Goal: Information Seeking & Learning: Check status

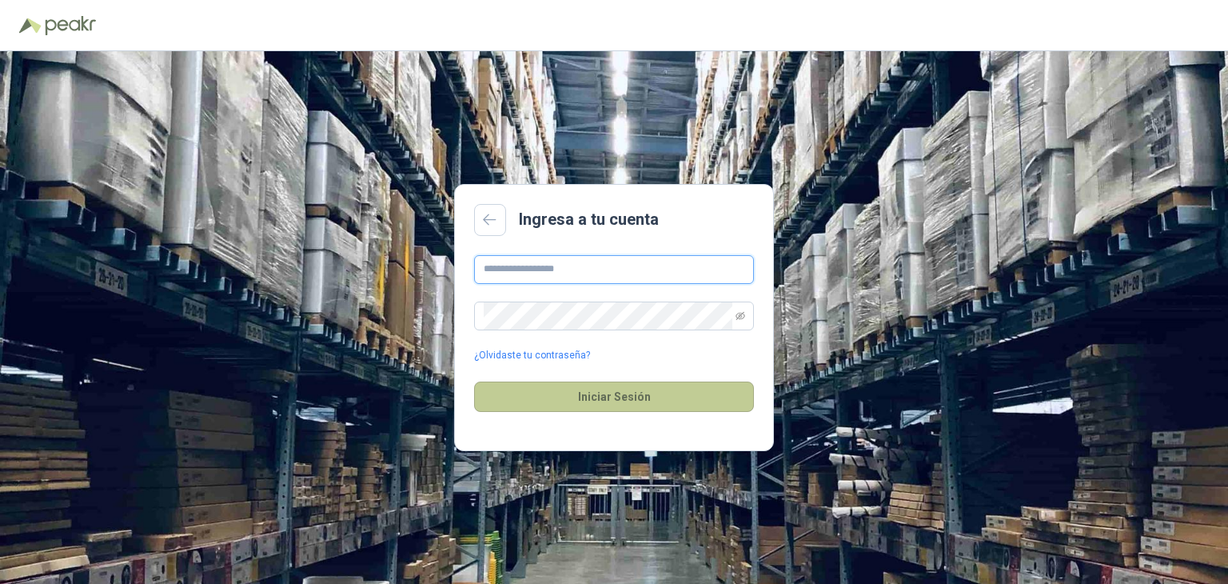
type input "**********"
click at [632, 391] on button "Iniciar Sesión" at bounding box center [614, 396] width 280 height 30
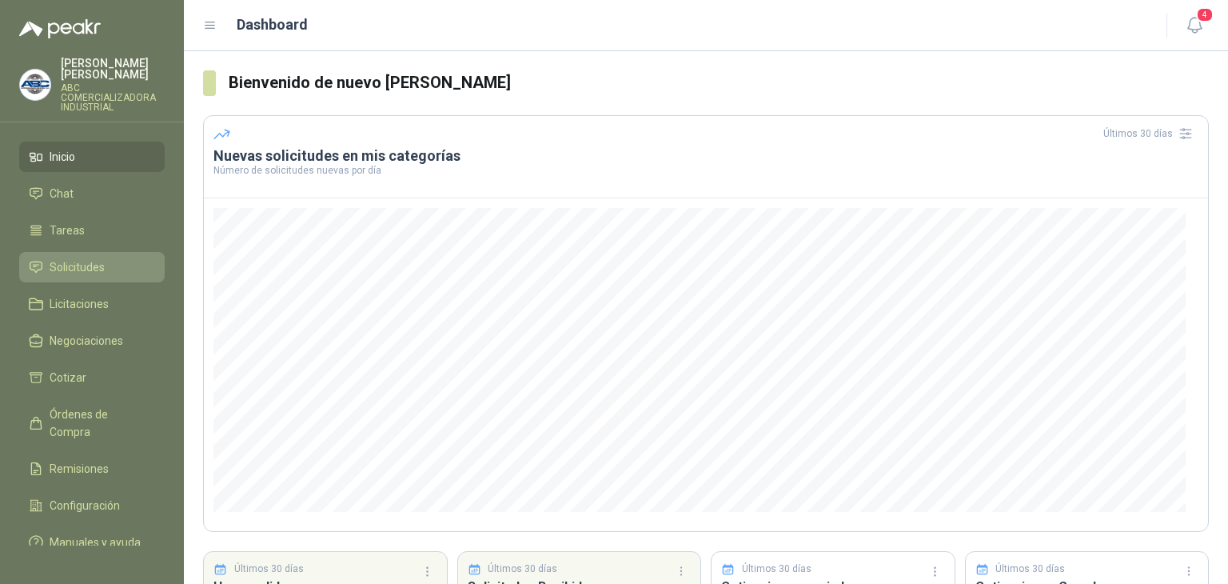
click at [90, 258] on span "Solicitudes" at bounding box center [77, 267] width 55 height 18
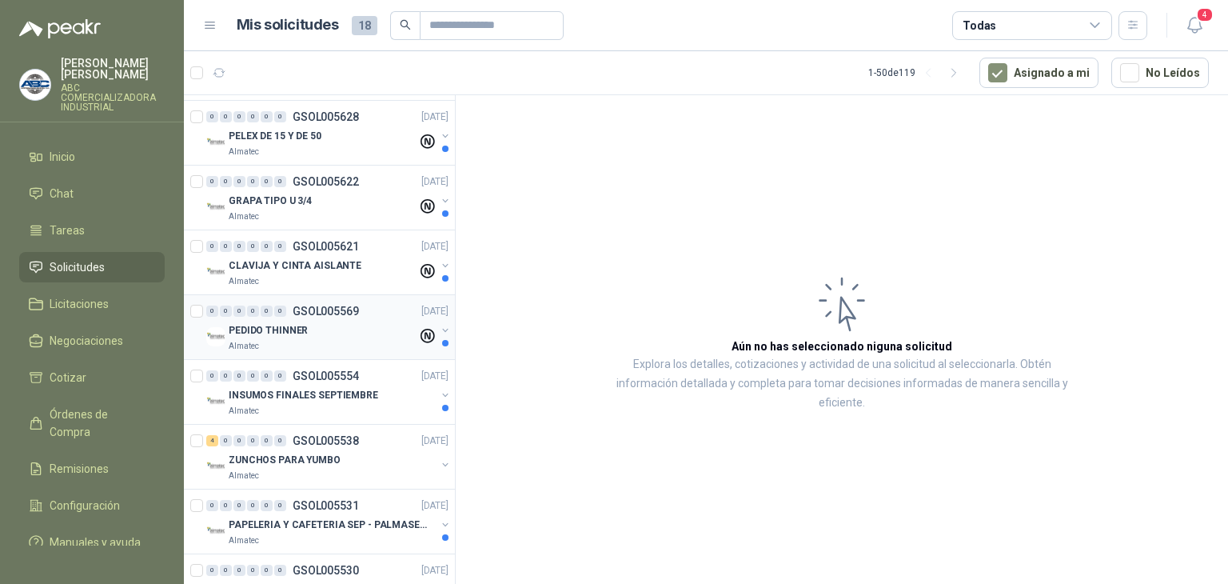
scroll to position [560, 0]
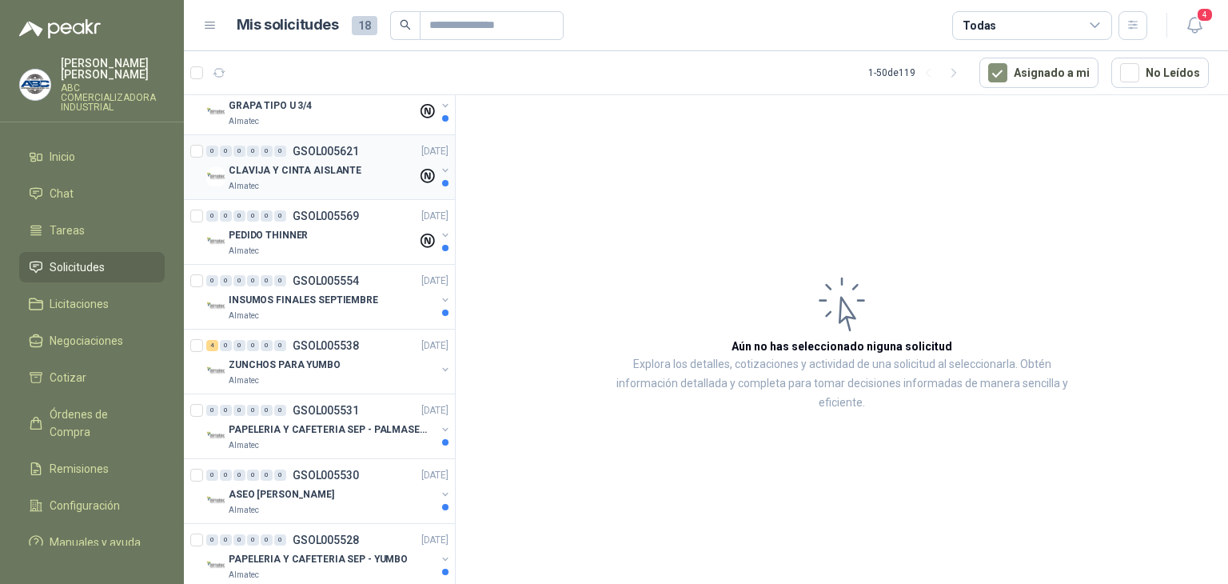
click at [328, 173] on p "CLAVIJA Y CINTA AISLANTE" at bounding box center [295, 170] width 133 height 15
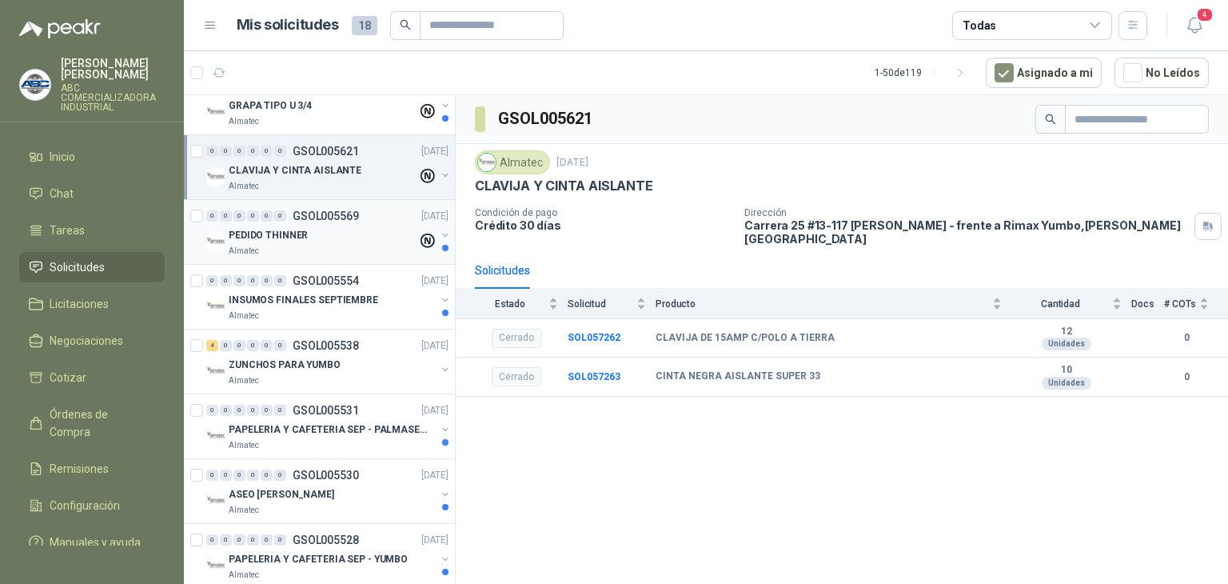
click at [237, 251] on p "Almatec" at bounding box center [244, 251] width 30 height 13
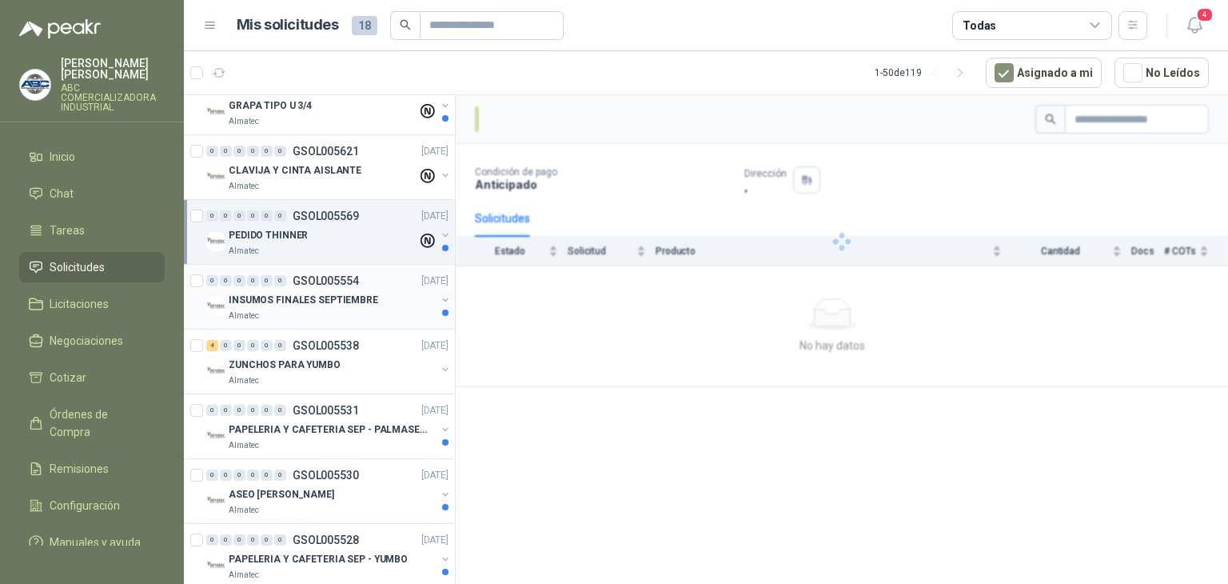
click at [273, 290] on div "INSUMOS FINALES SEPTIEMBRE" at bounding box center [332, 299] width 207 height 19
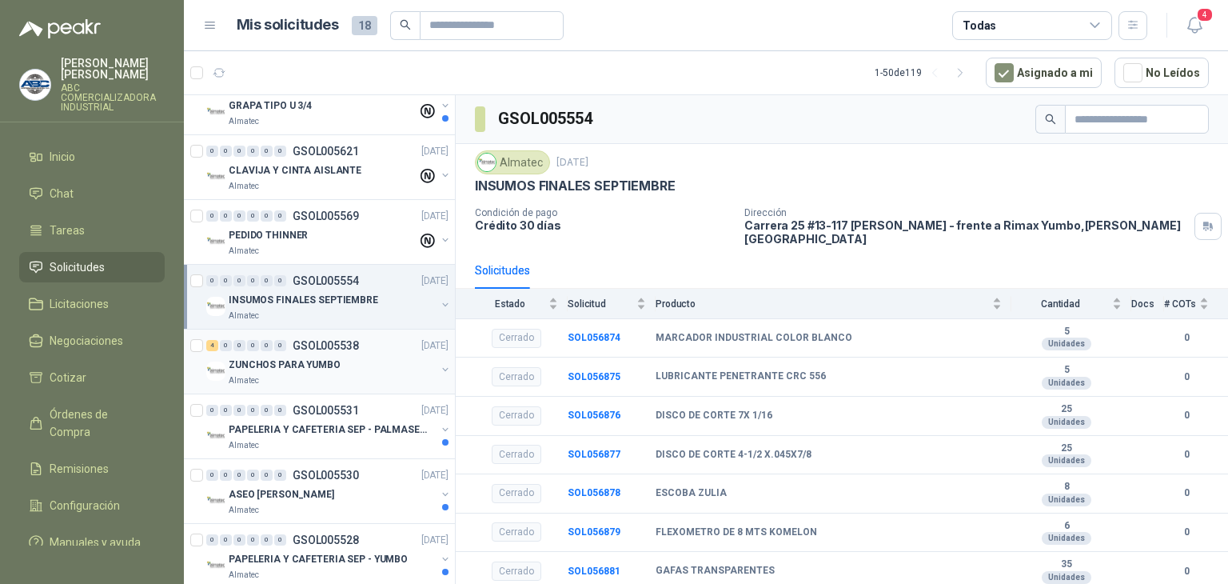
click at [320, 363] on p "ZUNCHOS PARA YUMBO" at bounding box center [285, 364] width 112 height 15
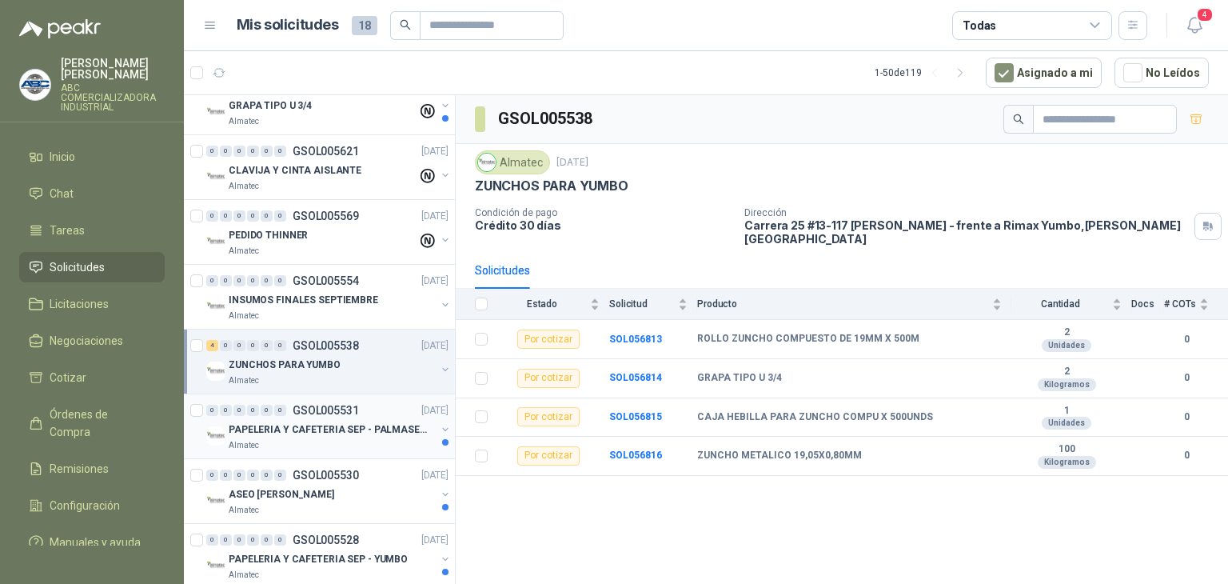
click at [331, 422] on p "PAPELERIA Y CAFETERIA SEP - PALMASECA" at bounding box center [328, 429] width 199 height 15
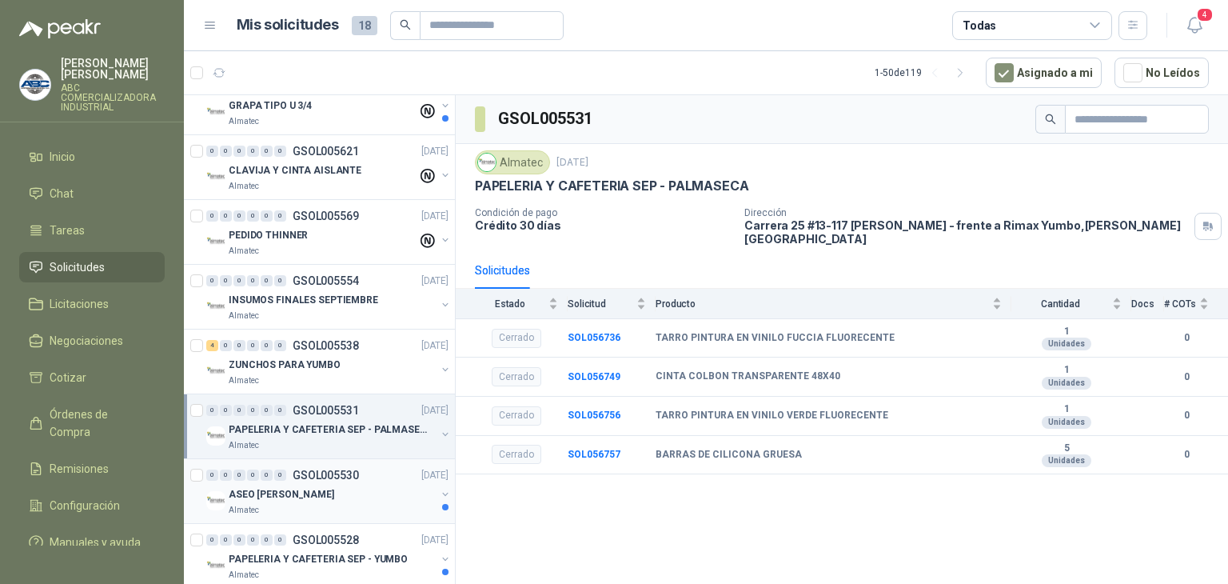
click at [315, 509] on div "Almatec" at bounding box center [332, 510] width 207 height 13
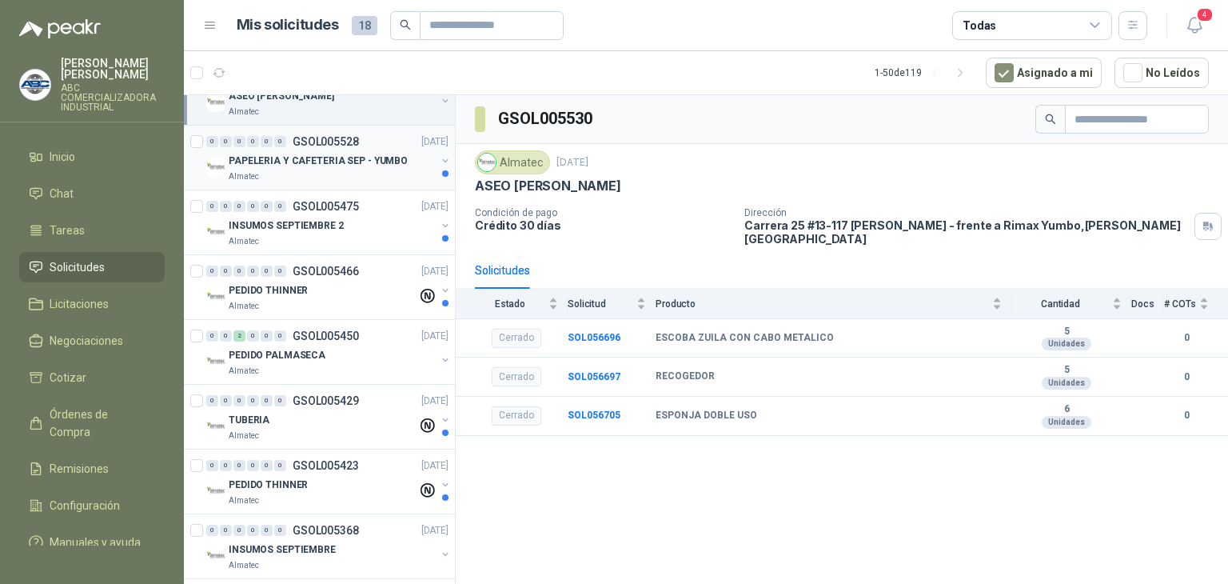
scroll to position [959, 0]
click at [316, 378] on div "0 0 2 0 0 0 GSOL005450 [DATE] PEDIDO PALMASECA Almatec" at bounding box center [319, 350] width 271 height 65
click at [315, 422] on div "TUBERIA" at bounding box center [323, 418] width 189 height 19
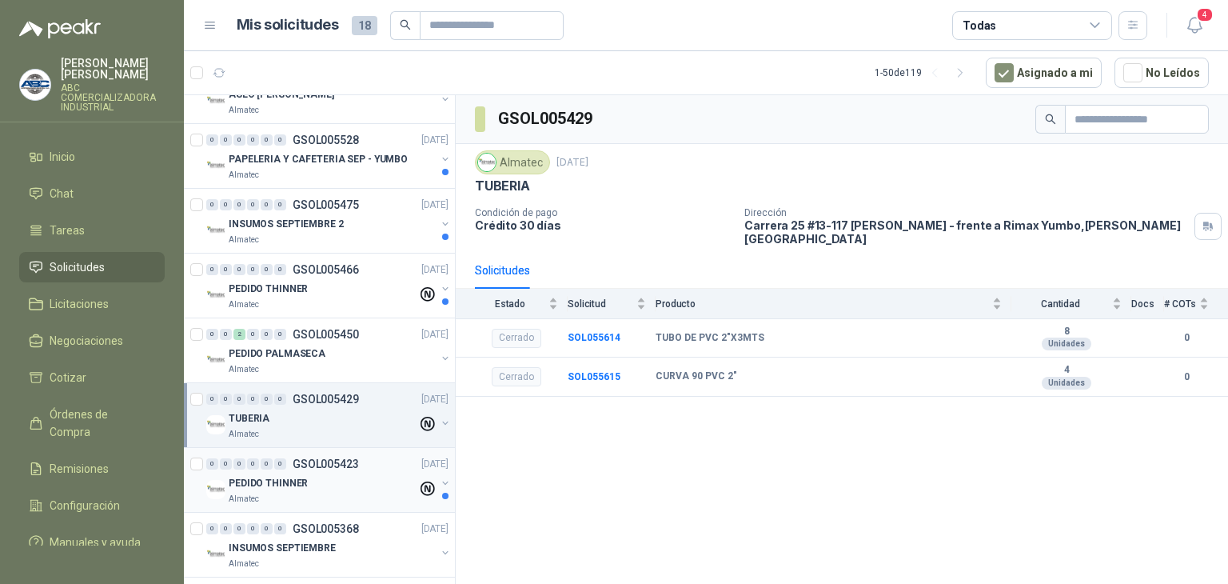
click at [325, 484] on div "PEDIDO THINNER" at bounding box center [323, 482] width 189 height 19
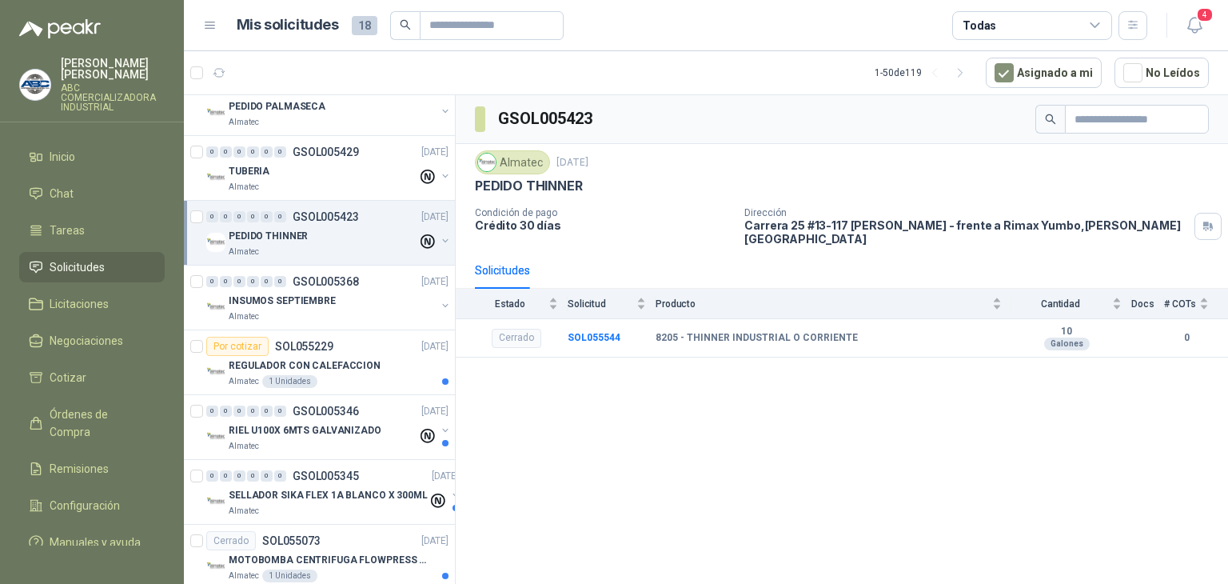
scroll to position [1359, 0]
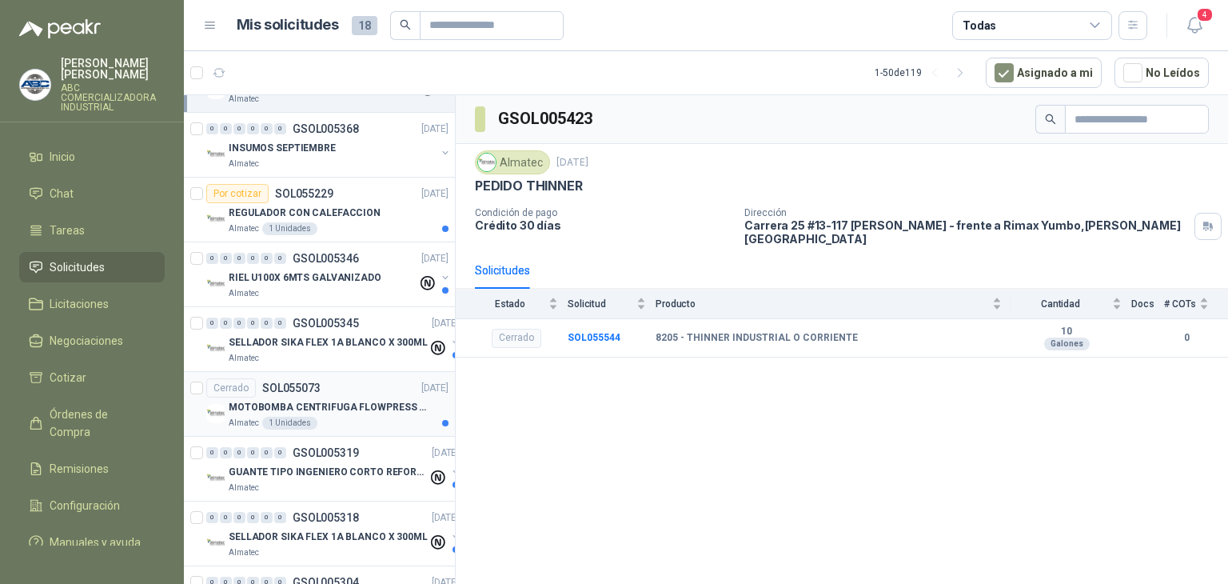
click at [365, 401] on p "MOTOBOMBA CENTRIFUGA FLOWPRESS 1.5HP-220" at bounding box center [328, 407] width 199 height 15
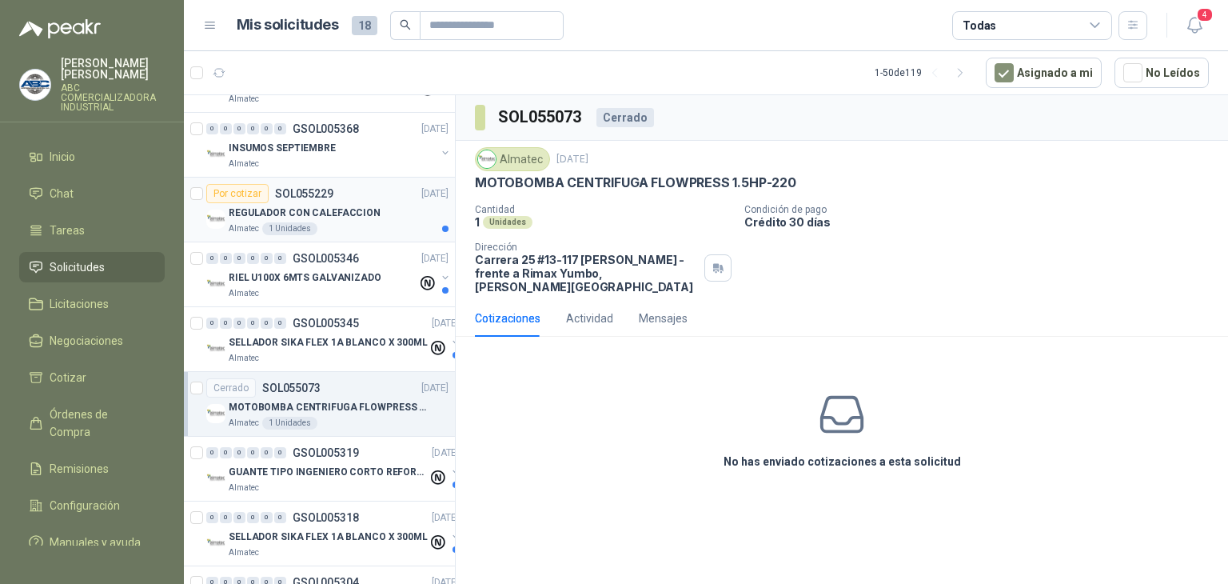
click at [345, 185] on div "Por cotizar SOL055229 [DATE]" at bounding box center [327, 193] width 242 height 19
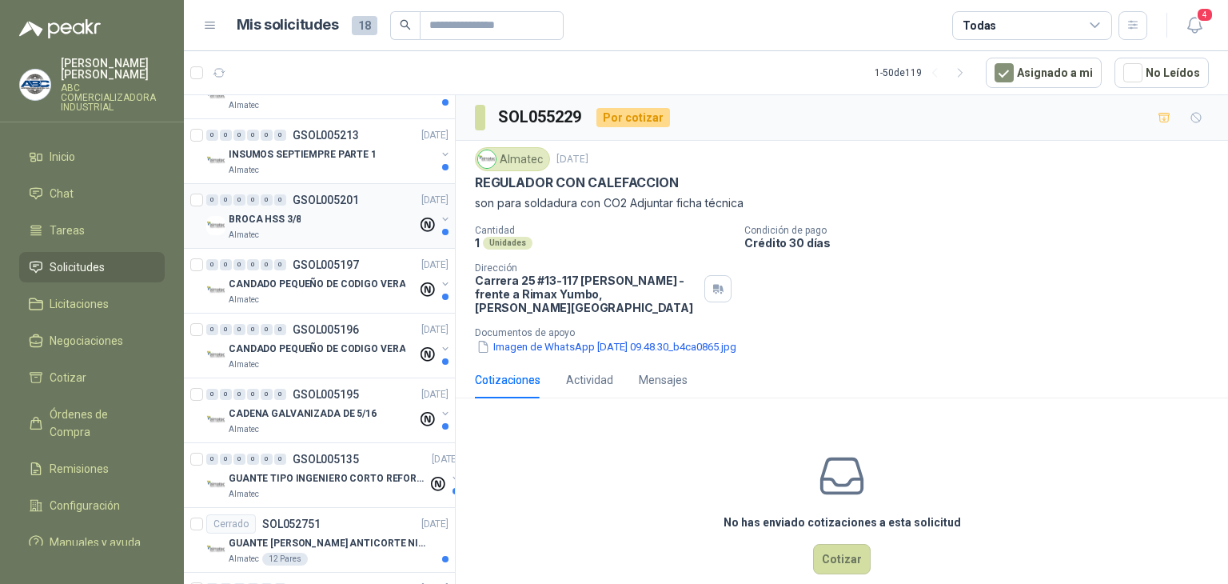
scroll to position [2558, 0]
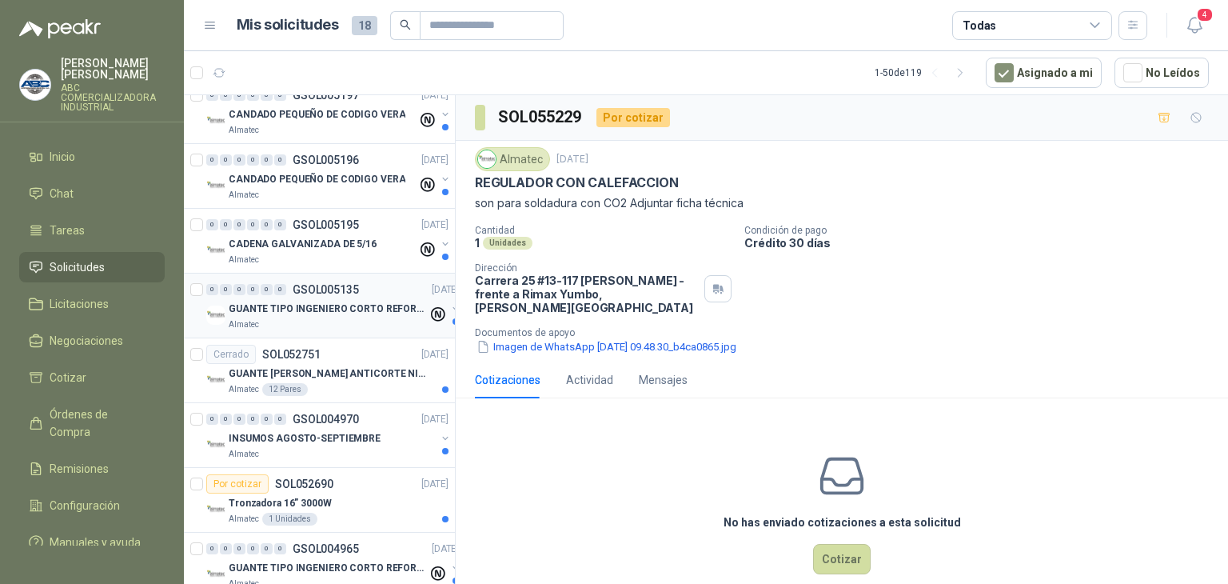
click at [345, 303] on p "GUANTE TIPO INGENIERO CORTO REFORZADO" at bounding box center [328, 308] width 199 height 15
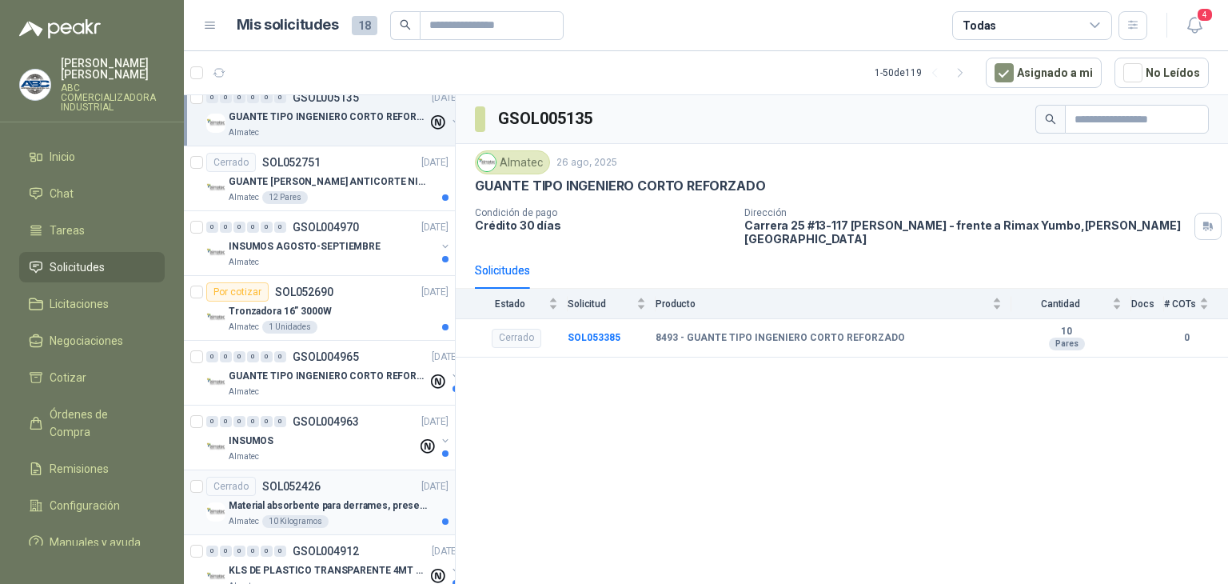
scroll to position [2798, 0]
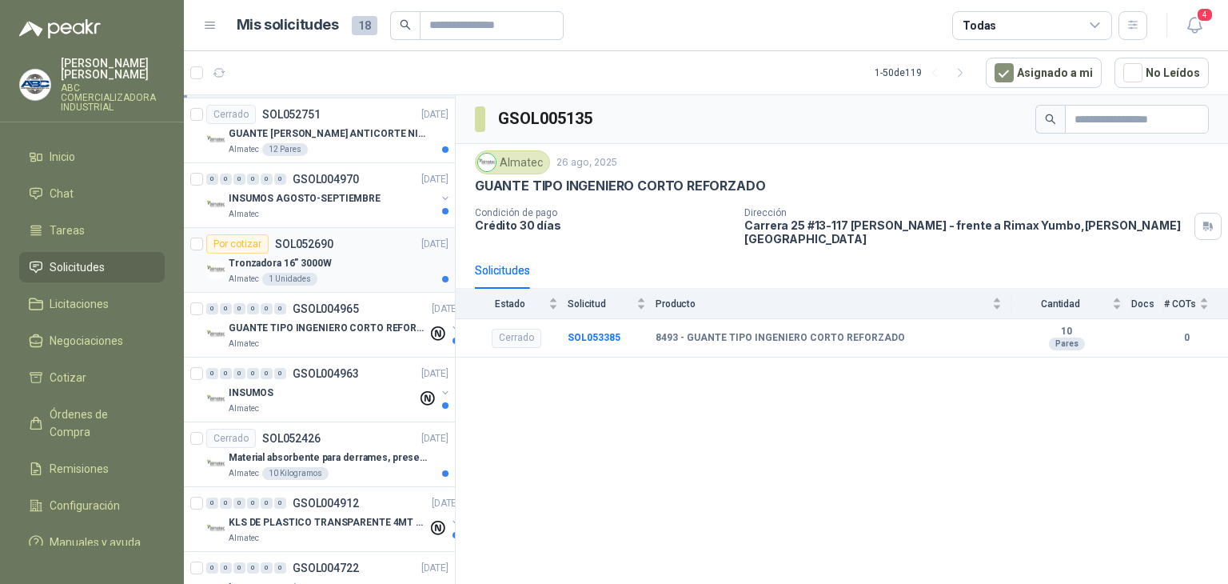
click at [362, 253] on div "Tronzadora 16” 3000W" at bounding box center [339, 262] width 220 height 19
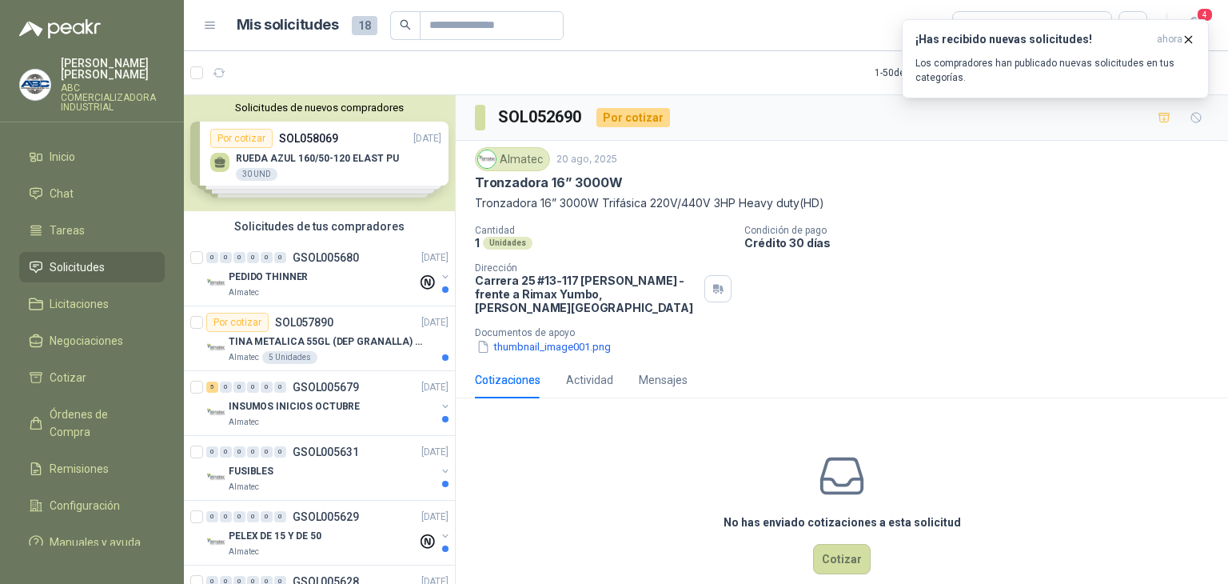
click at [345, 155] on div "Solicitudes de nuevos compradores Por cotizar SOL058069 [DATE] RUEDA AZUL 160/5…" at bounding box center [319, 153] width 271 height 116
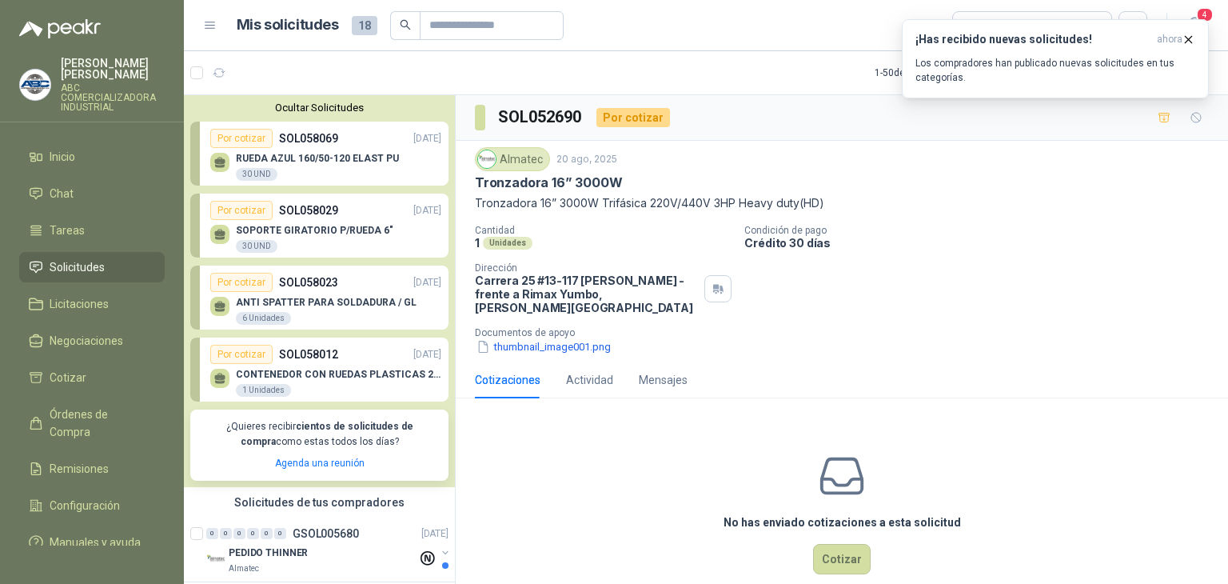
click at [380, 161] on p "RUEDA AZUL 160/50-120 ELAST PU" at bounding box center [317, 158] width 163 height 11
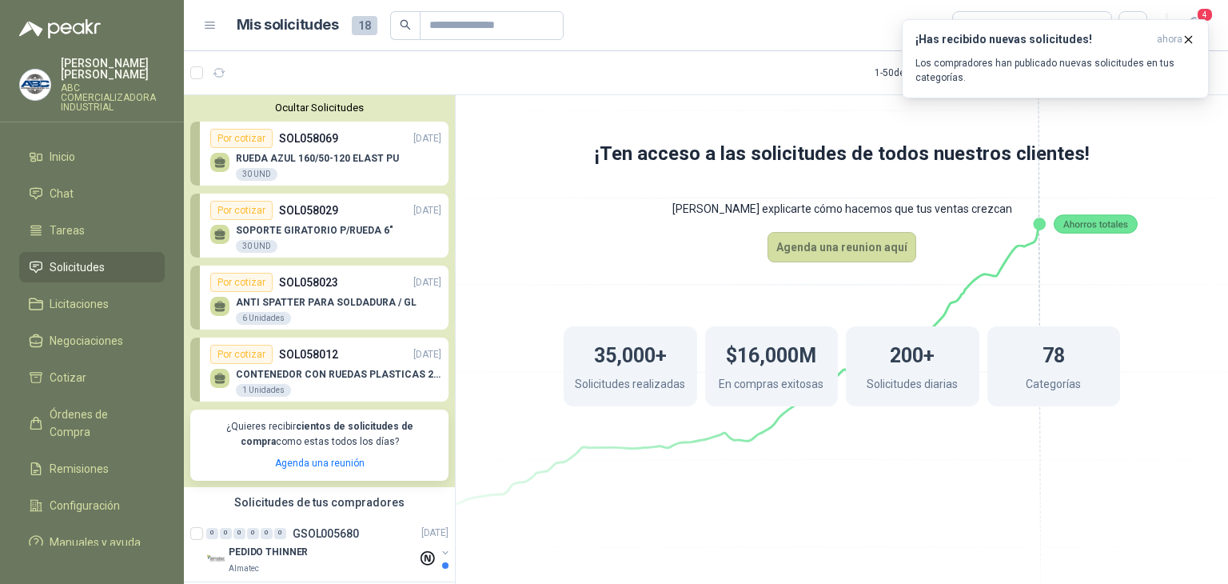
click at [321, 106] on button "Ocultar Solicitudes" at bounding box center [319, 108] width 258 height 12
